Goal: Check status: Check status

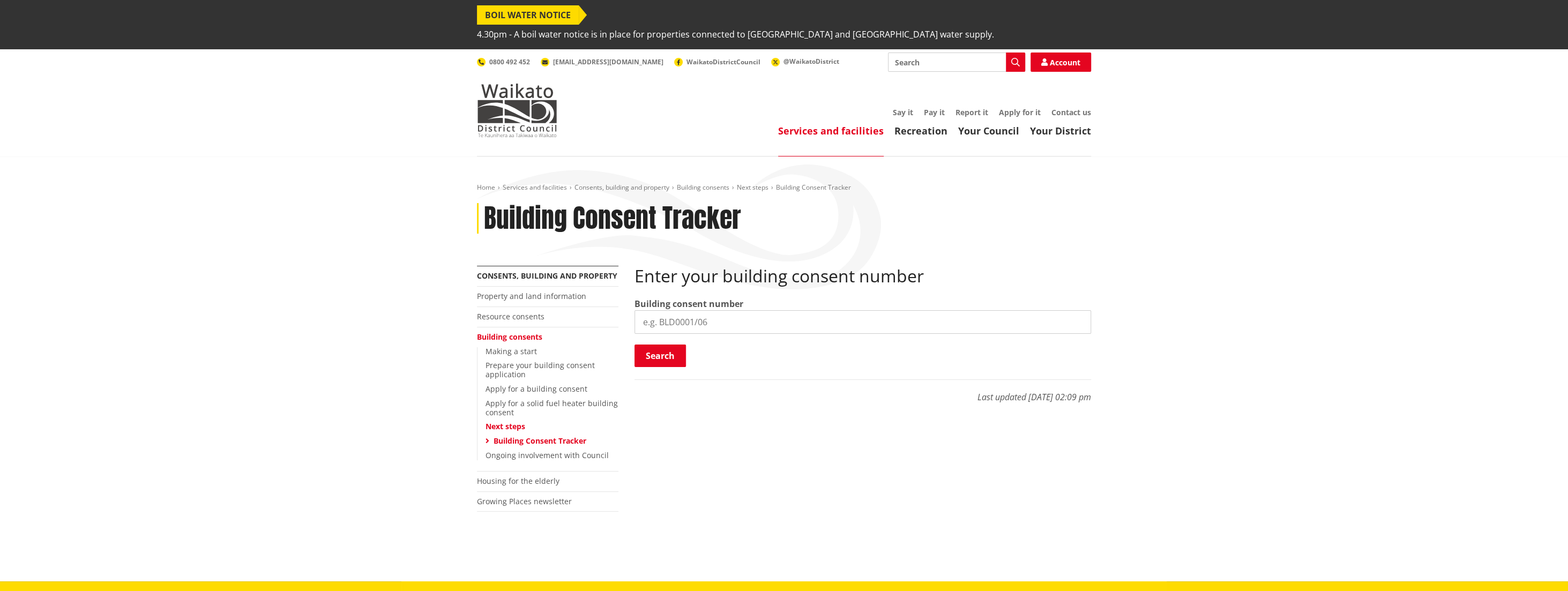
click at [838, 310] on input "search" at bounding box center [863, 322] width 457 height 24
type input "BLD0054/26"
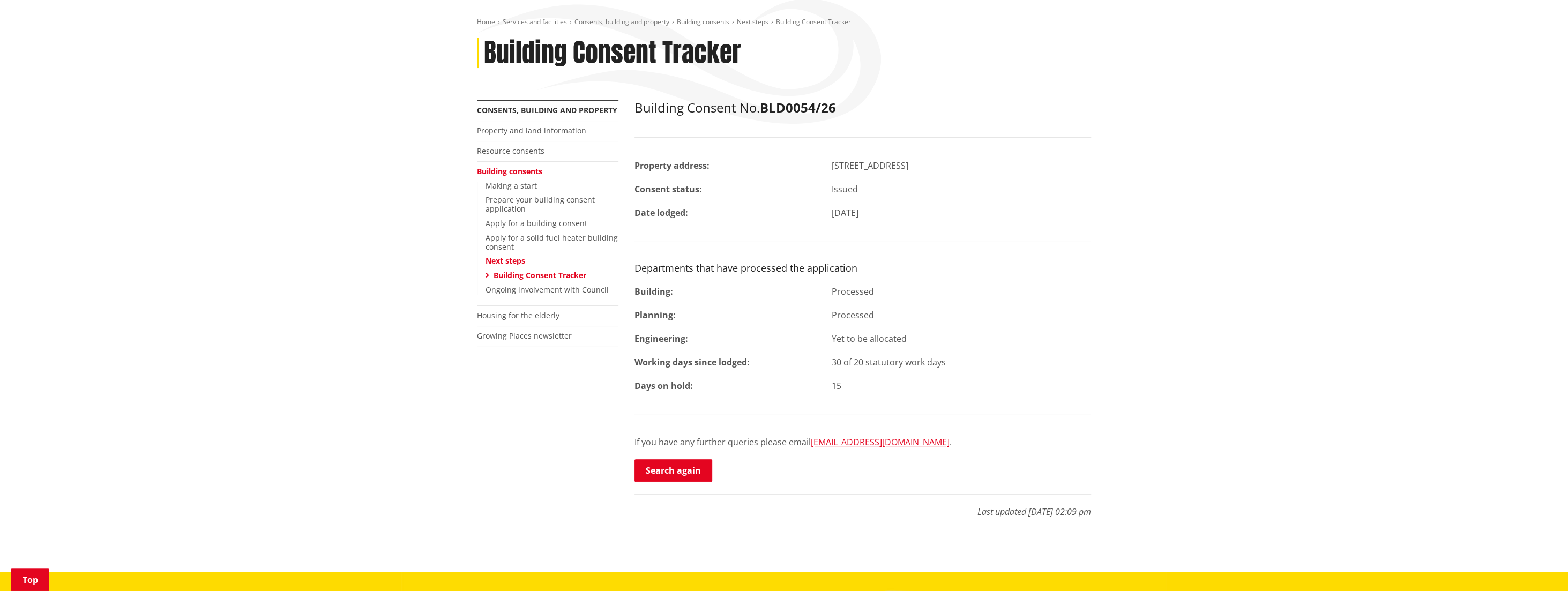
scroll to position [161, 0]
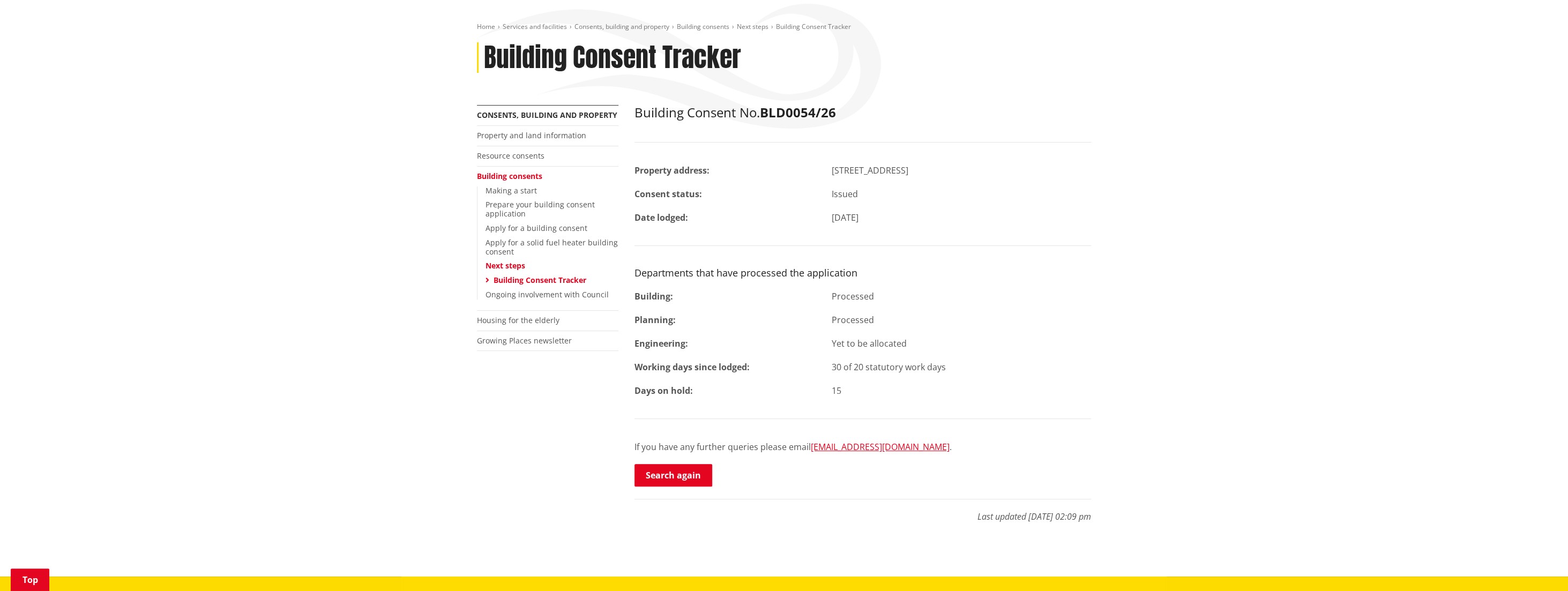
click at [1130, 254] on div "Home Services and facilities Consents, building and property Building consents …" at bounding box center [784, 286] width 1568 height 581
click at [520, 171] on link "Building consents" at bounding box center [509, 176] width 65 height 10
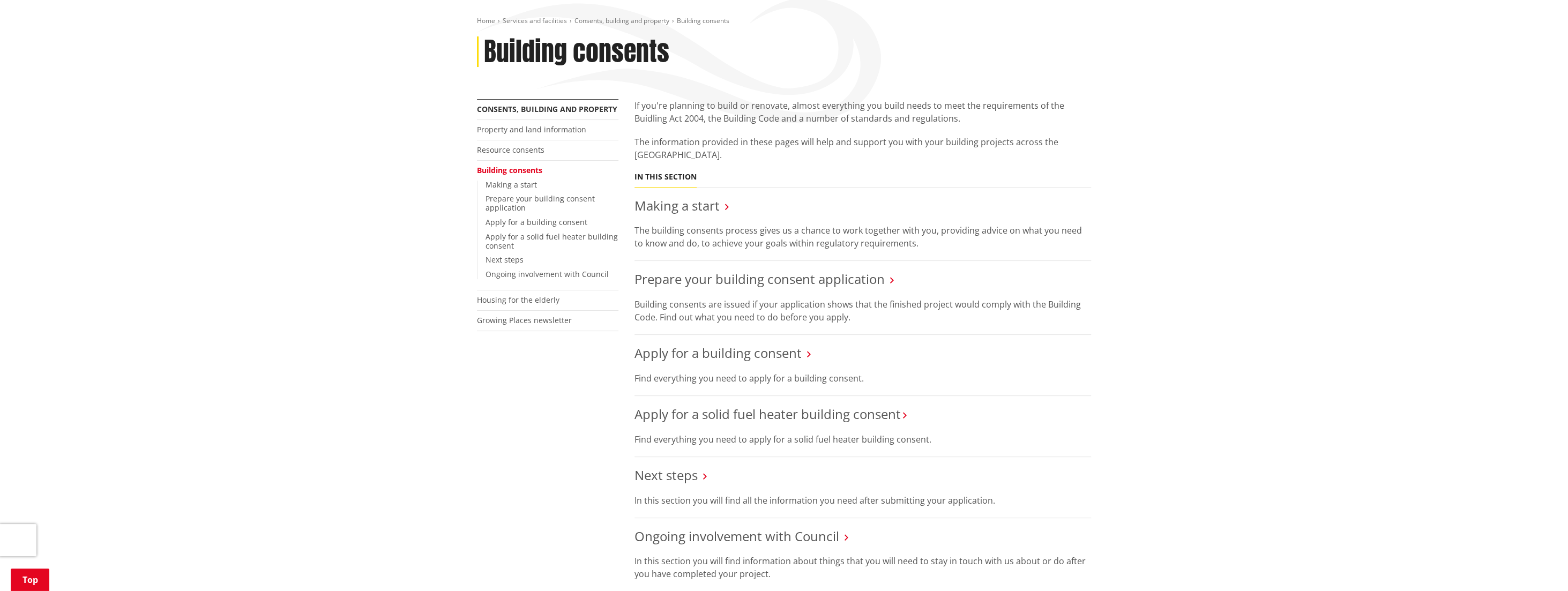
scroll to position [161, 0]
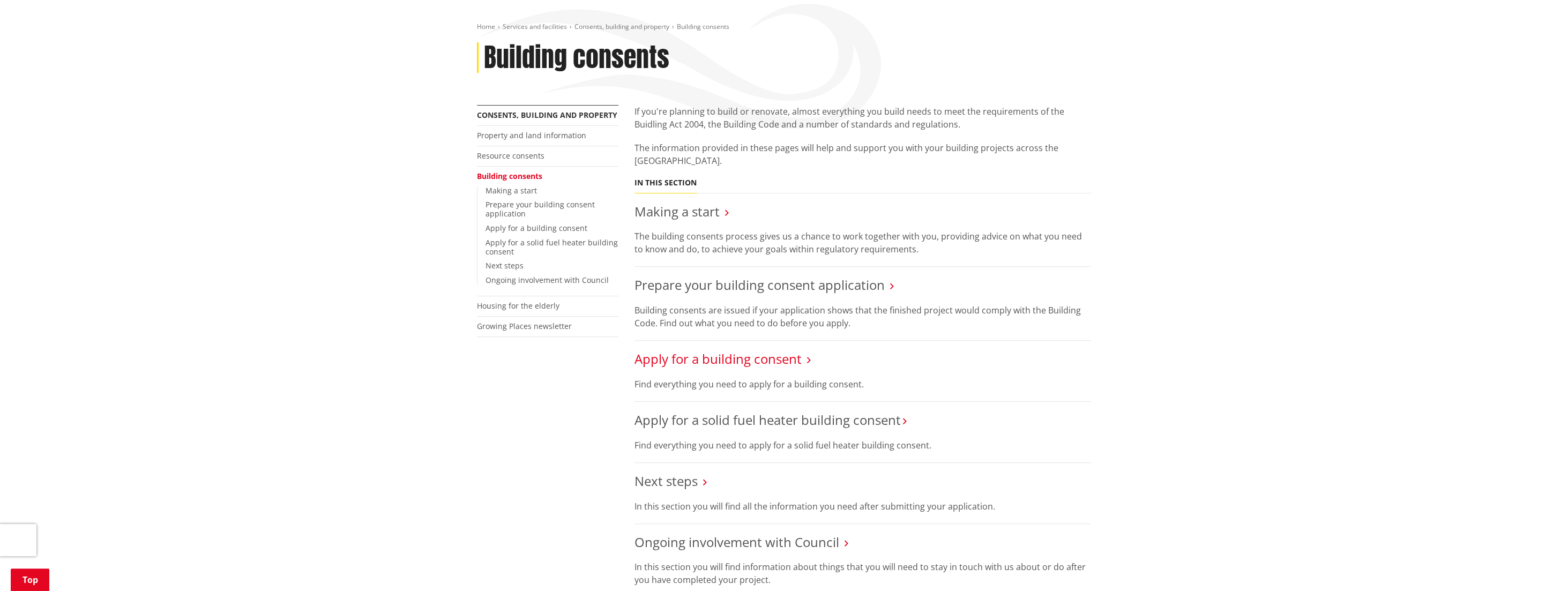
click at [708, 350] on link "Apply for a building consent" at bounding box center [718, 358] width 167 height 18
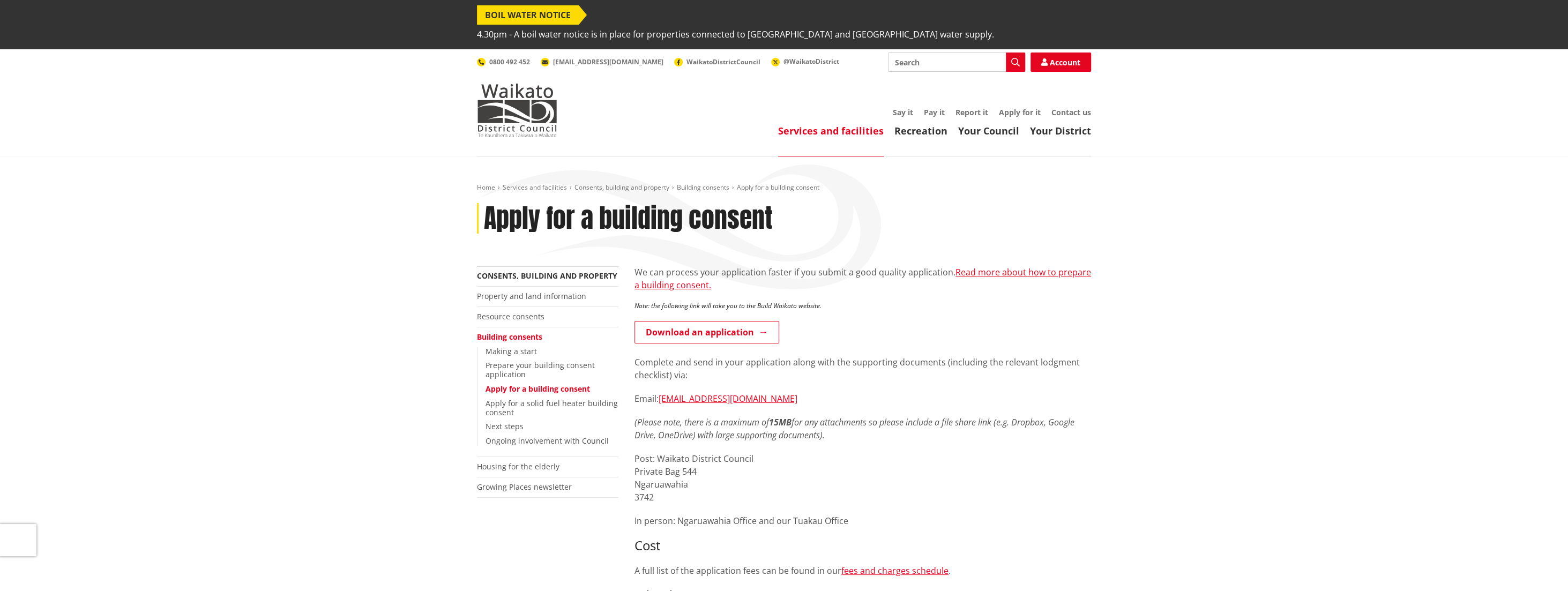
click at [945, 52] on input "Search" at bounding box center [956, 62] width 137 height 19
type input "Building information"
click at [1015, 58] on icon "button" at bounding box center [1015, 62] width 9 height 9
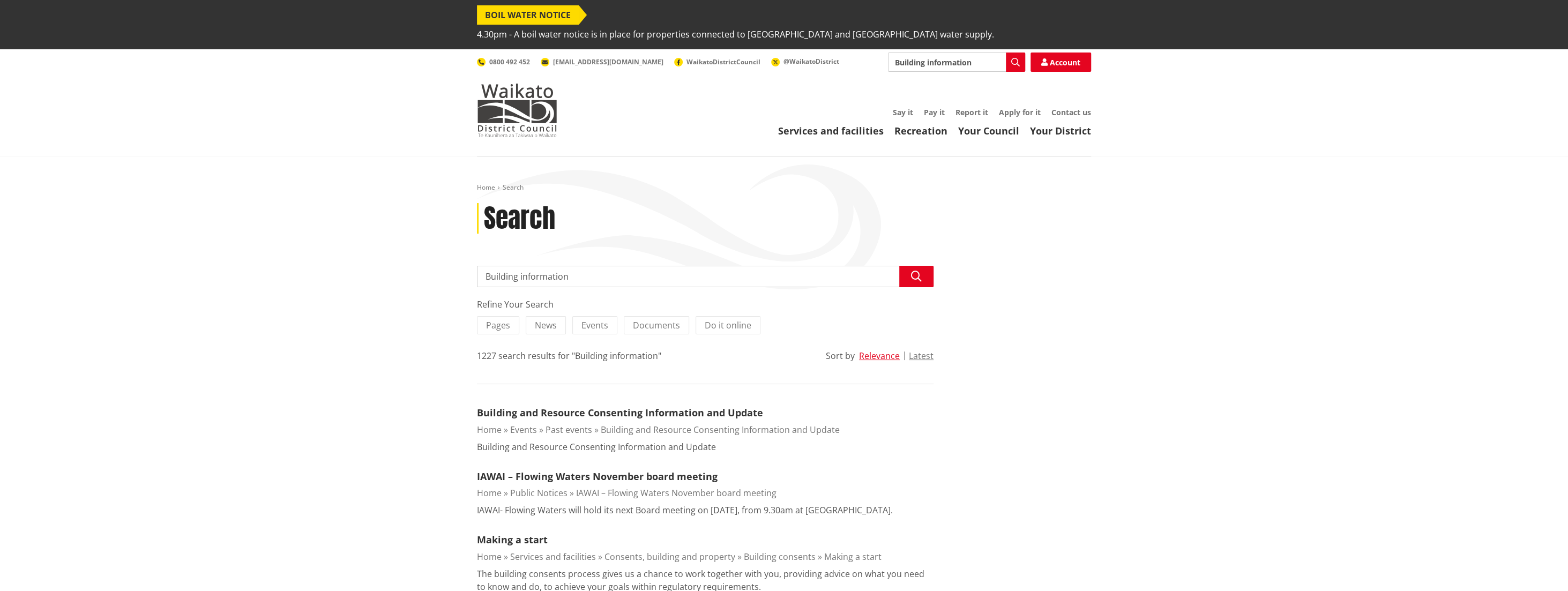
click at [671, 266] on input "Building information" at bounding box center [705, 276] width 457 height 21
type input "B"
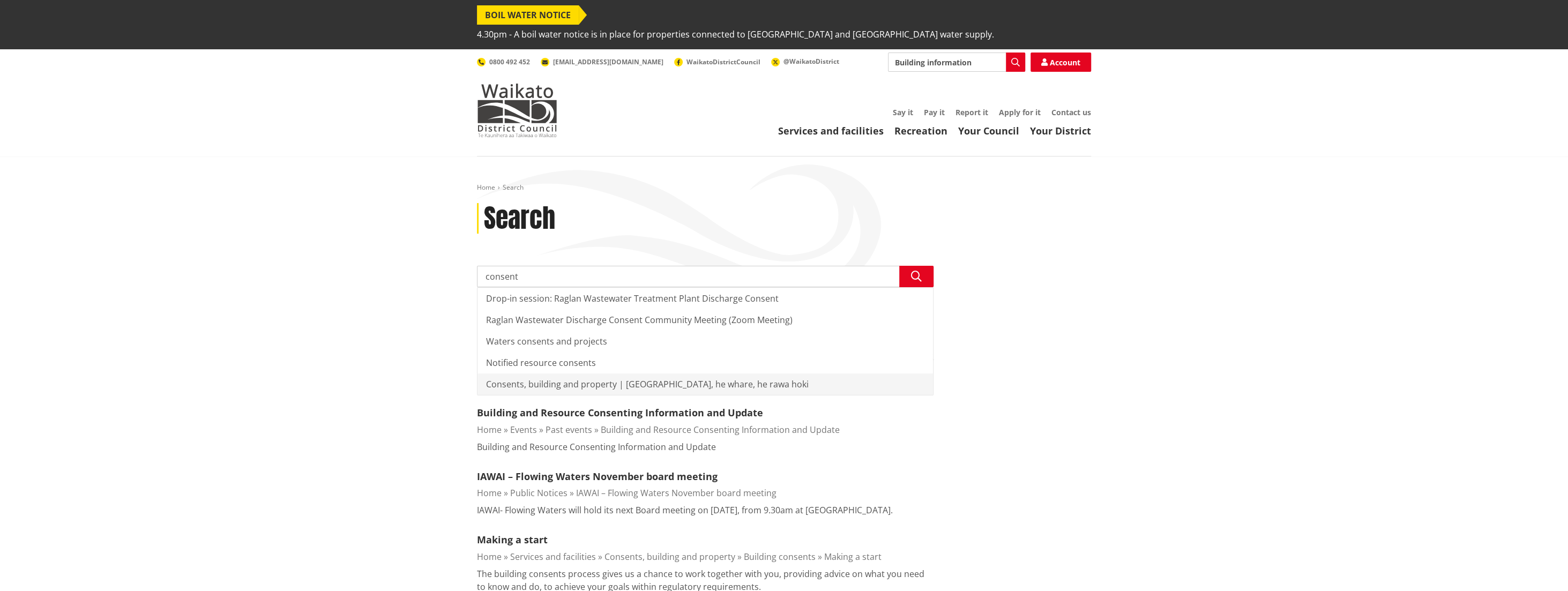
click at [593, 374] on div "Consents, building and property | Ngaa whakaaetanga, he whare, he rawa hoki" at bounding box center [705, 384] width 455 height 21
type input "Consents, building and property | Ngaa whakaaetanga, he whare, he rawa hoki"
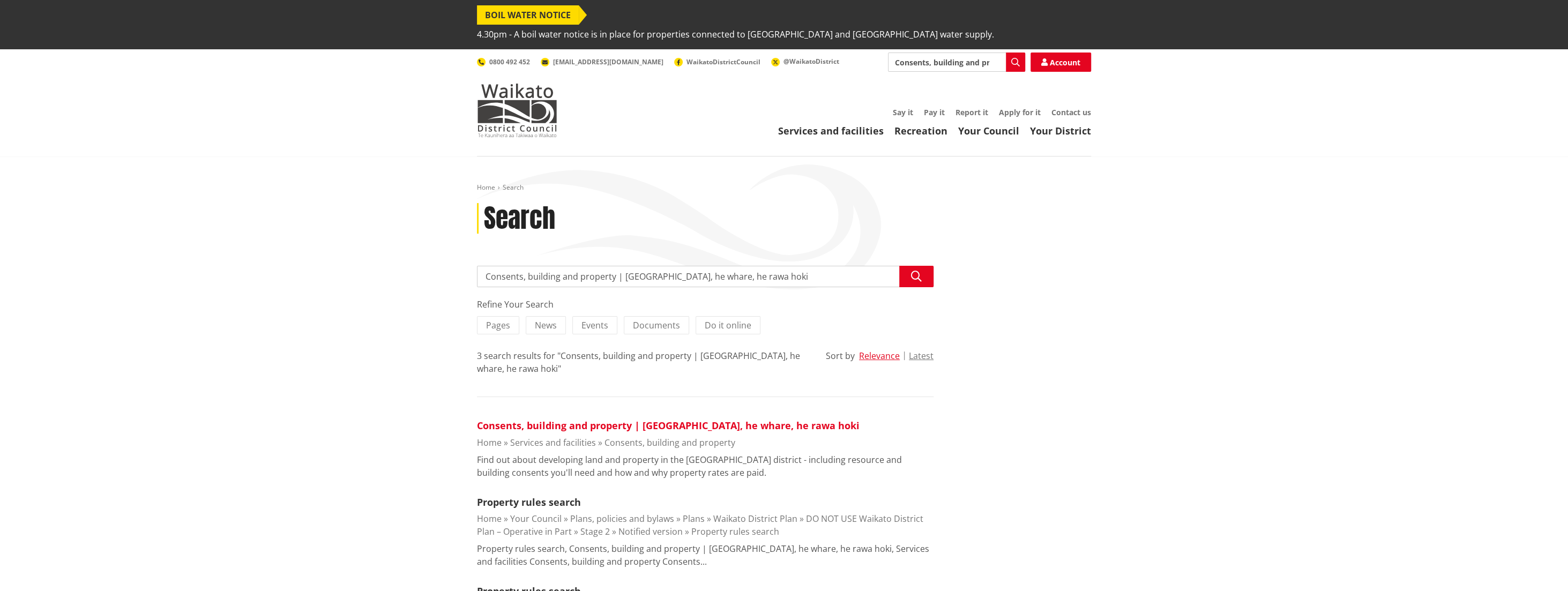
click at [567, 419] on link "Consents, building and property | [GEOGRAPHIC_DATA], he whare, he rawa hoki" at bounding box center [668, 425] width 383 height 13
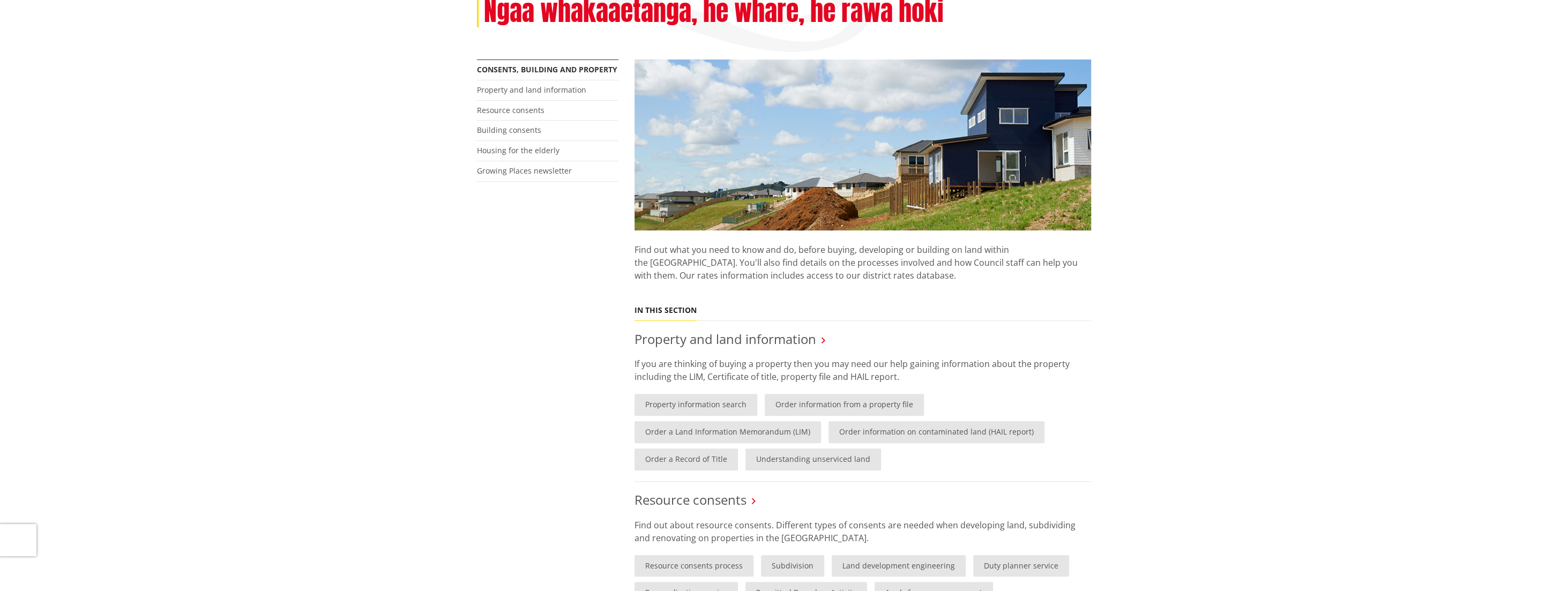
scroll to position [268, 0]
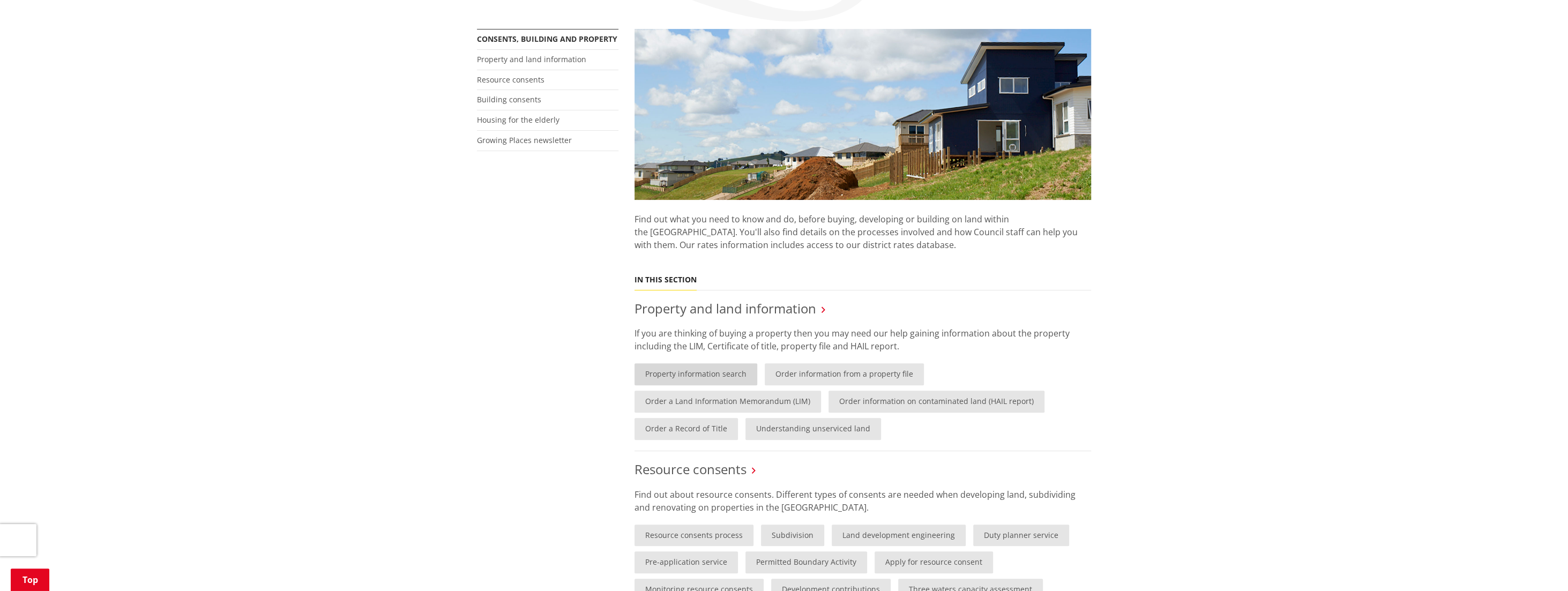
click at [727, 363] on link "Property information search" at bounding box center [696, 374] width 123 height 22
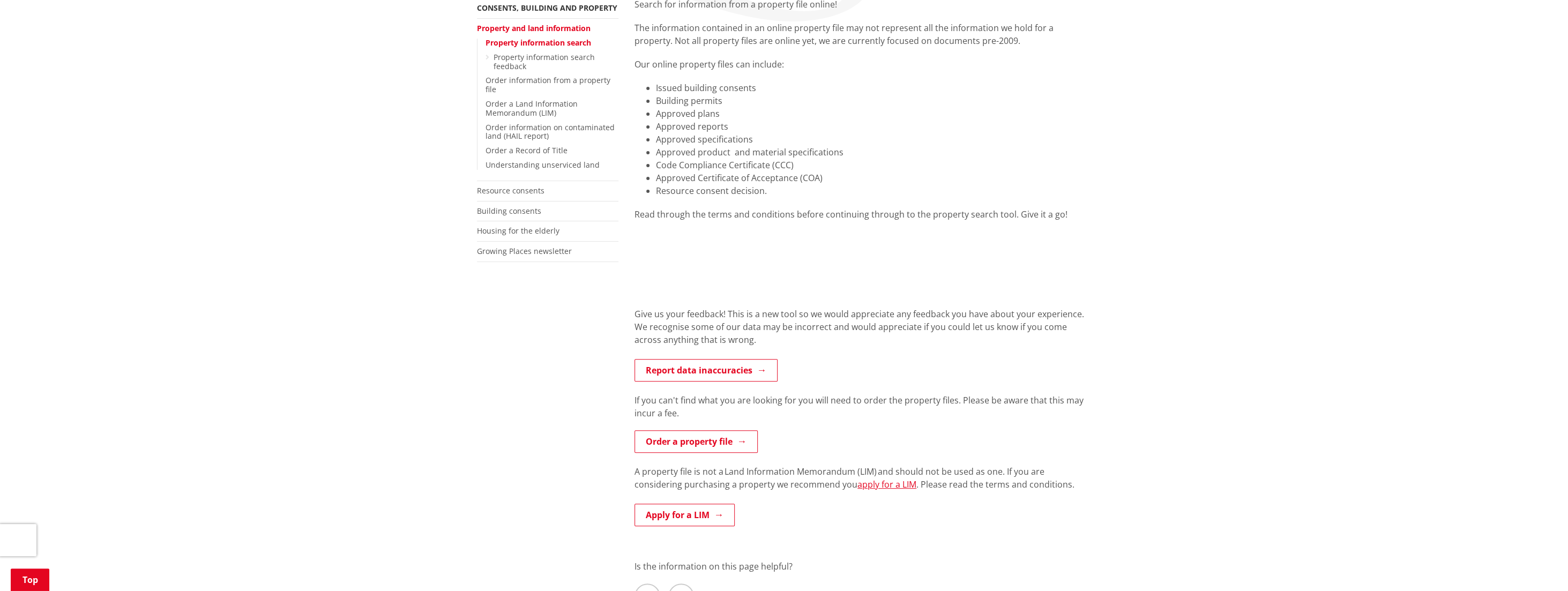
scroll to position [268, 0]
